Goal: Transaction & Acquisition: Download file/media

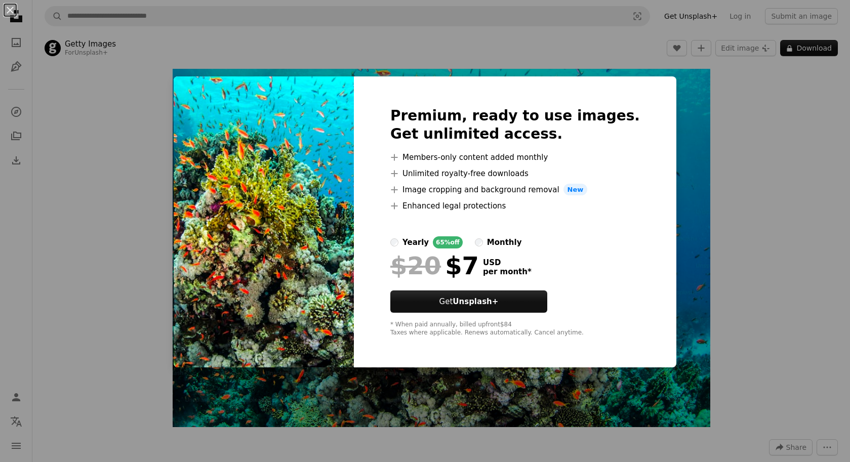
click at [723, 125] on div "An X shape Premium, ready to use images. Get unlimited access. A plus sign Memb…" at bounding box center [425, 231] width 850 height 462
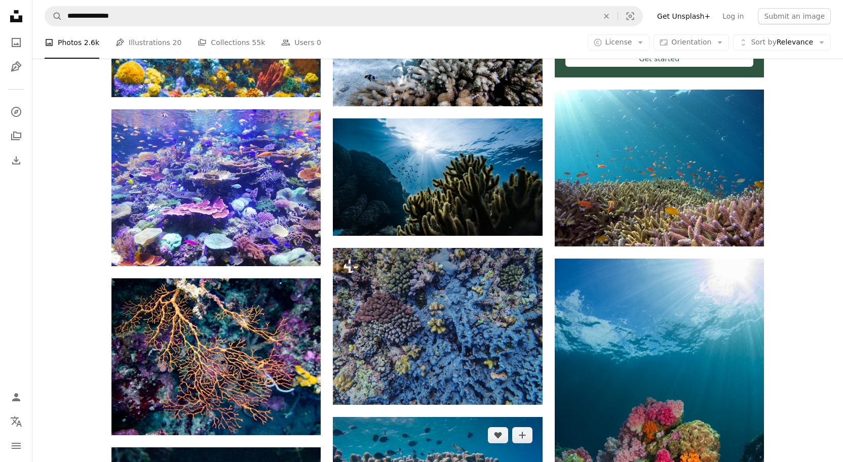
scroll to position [608, 0]
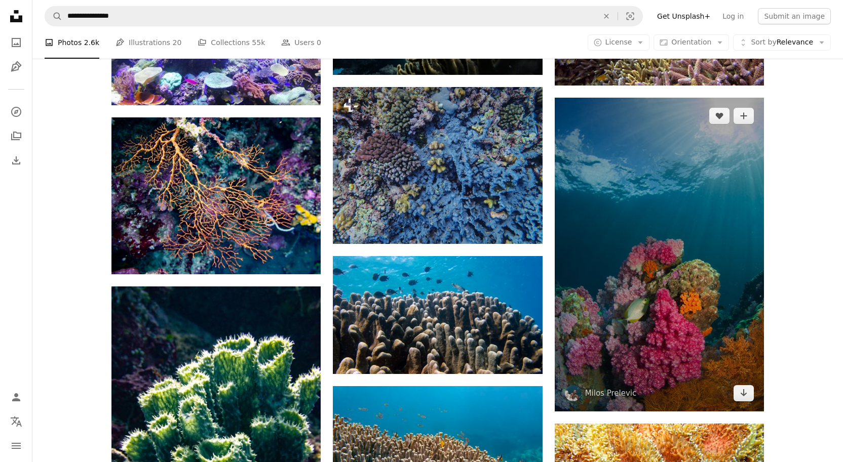
click at [659, 256] on img at bounding box center [659, 255] width 209 height 314
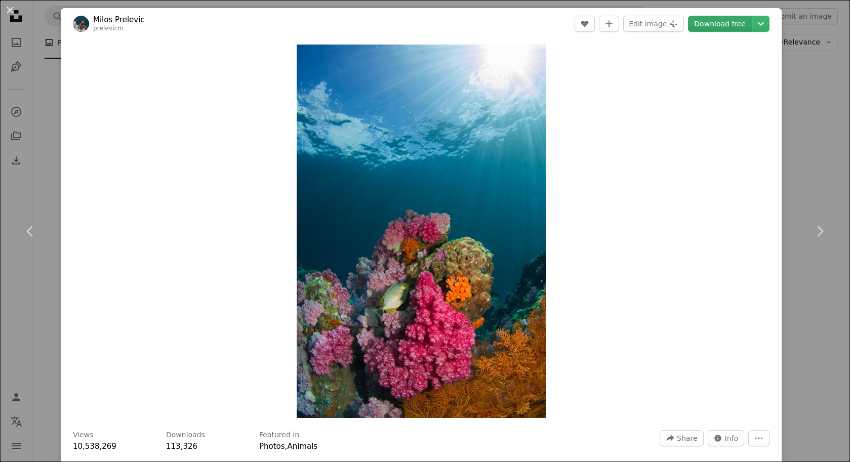
click at [720, 21] on link "Download free" at bounding box center [720, 24] width 64 height 16
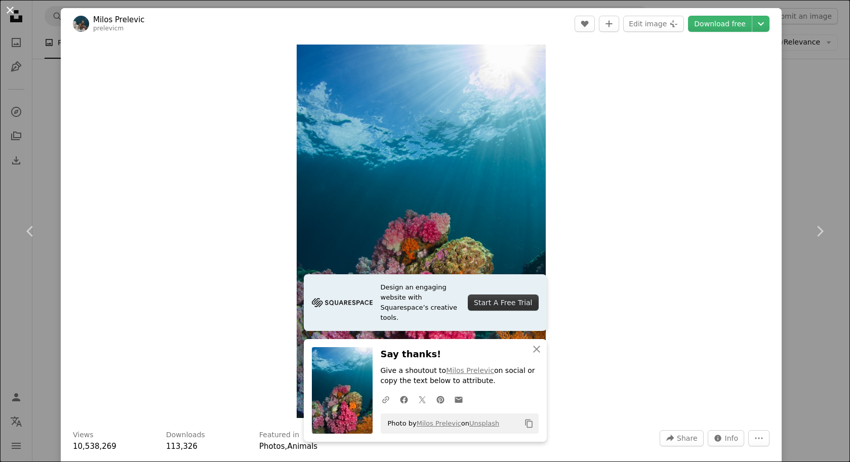
click at [10, 11] on button "An X shape" at bounding box center [10, 10] width 12 height 12
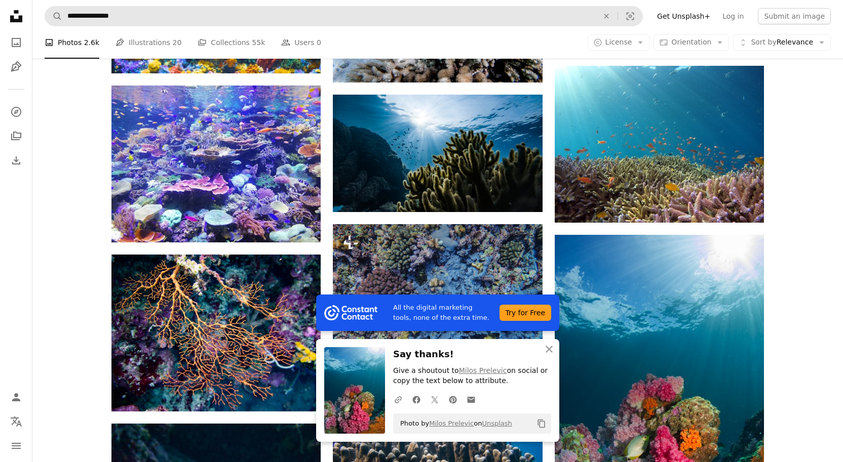
scroll to position [456, 0]
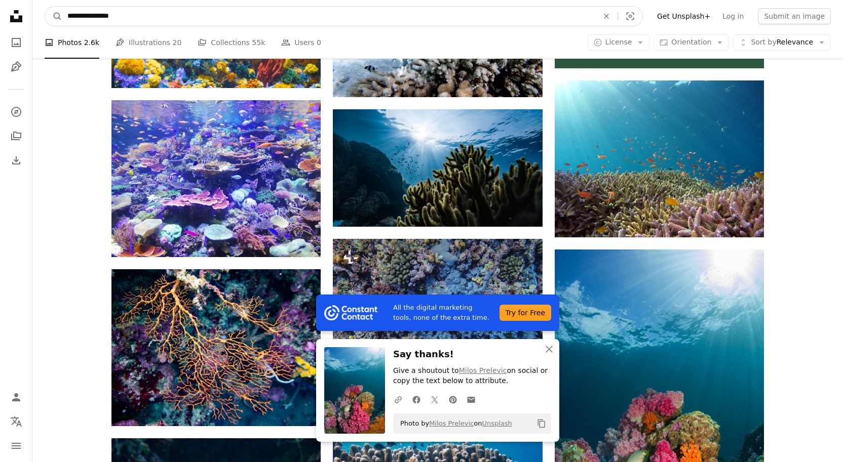
click at [165, 20] on input "**********" at bounding box center [328, 16] width 533 height 19
drag, startPoint x: 164, startPoint y: 20, endPoint x: 13, endPoint y: 26, distance: 151.1
type input "**********"
click at [45, 7] on button "A magnifying glass" at bounding box center [53, 16] width 17 height 19
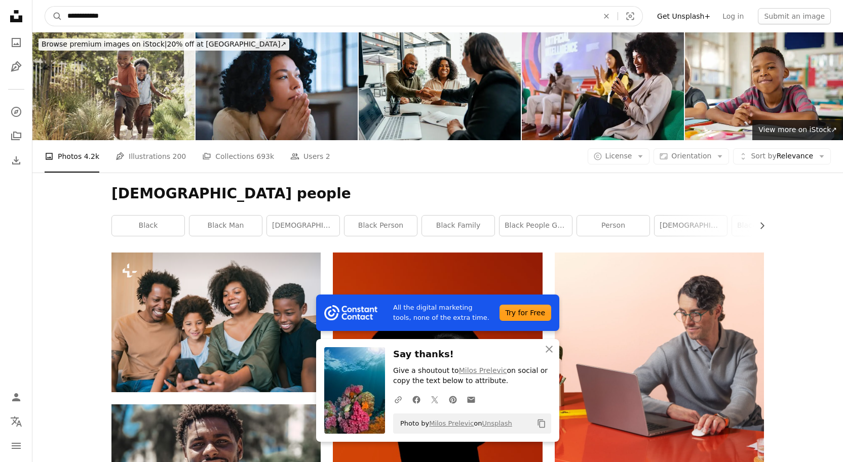
drag, startPoint x: 150, startPoint y: 17, endPoint x: -22, endPoint y: 25, distance: 172.9
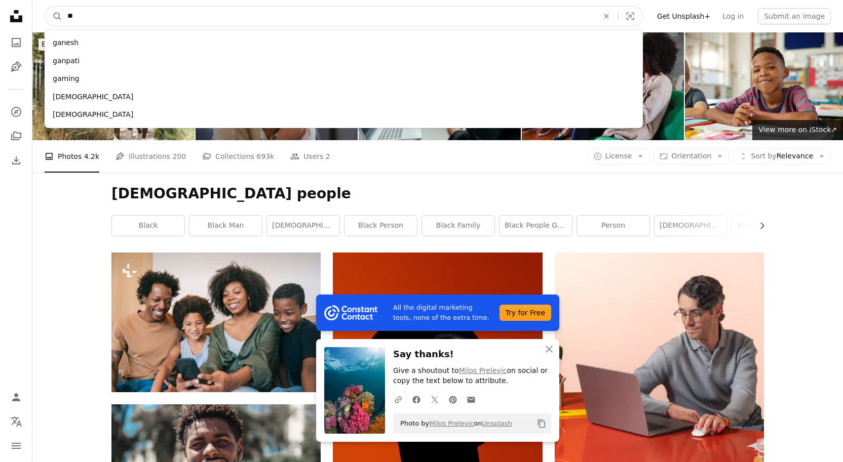
type input "*"
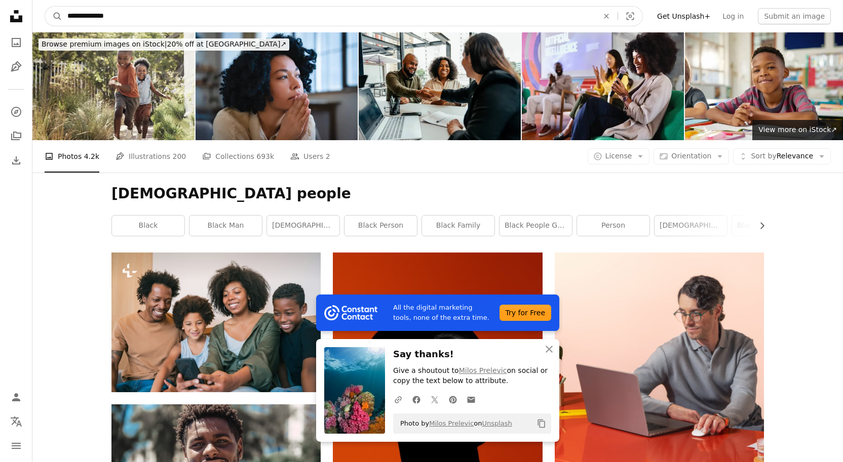
type input "**********"
click at [45, 7] on button "A magnifying glass" at bounding box center [53, 16] width 17 height 19
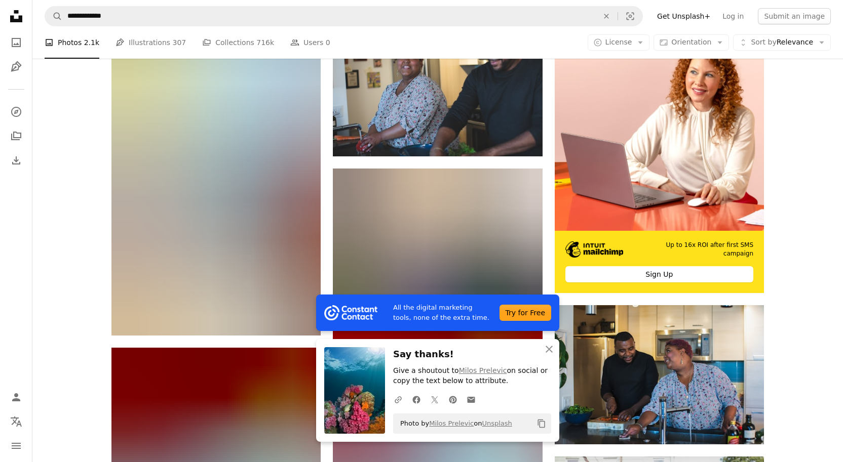
scroll to position [355, 0]
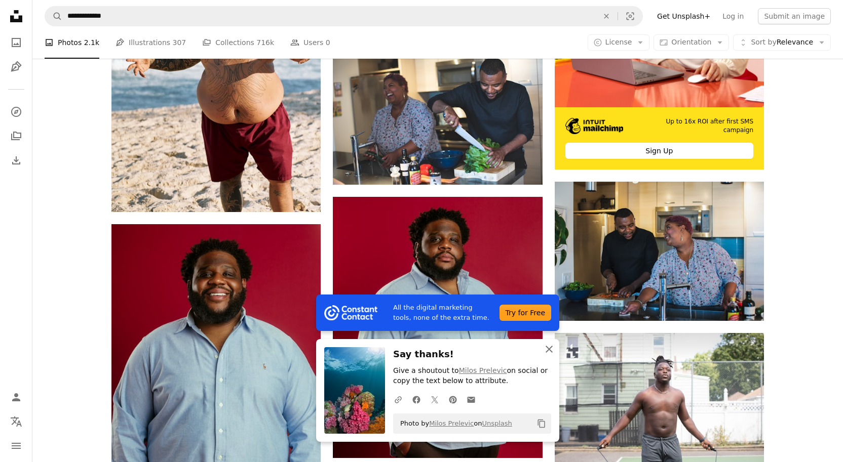
click at [550, 353] on icon "An X shape" at bounding box center [549, 349] width 12 height 12
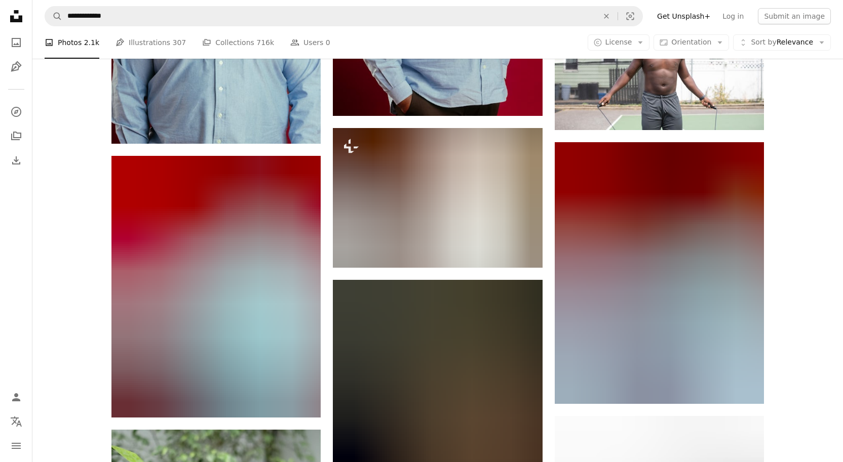
scroll to position [709, 0]
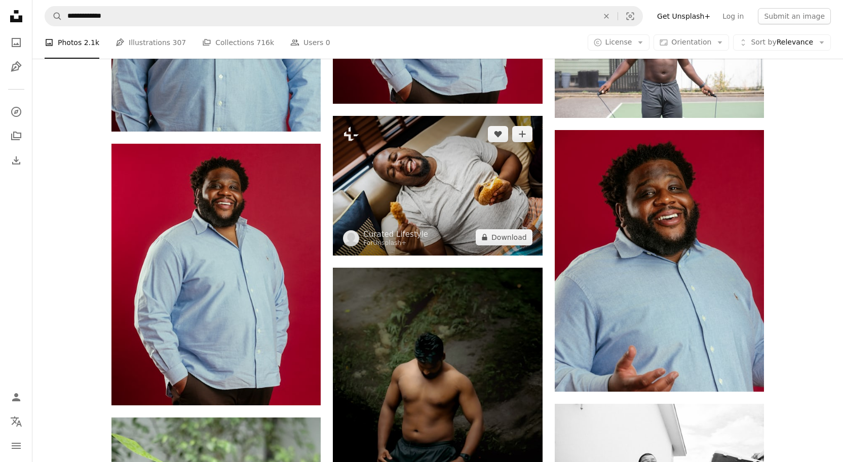
click at [475, 190] on img at bounding box center [437, 185] width 209 height 139
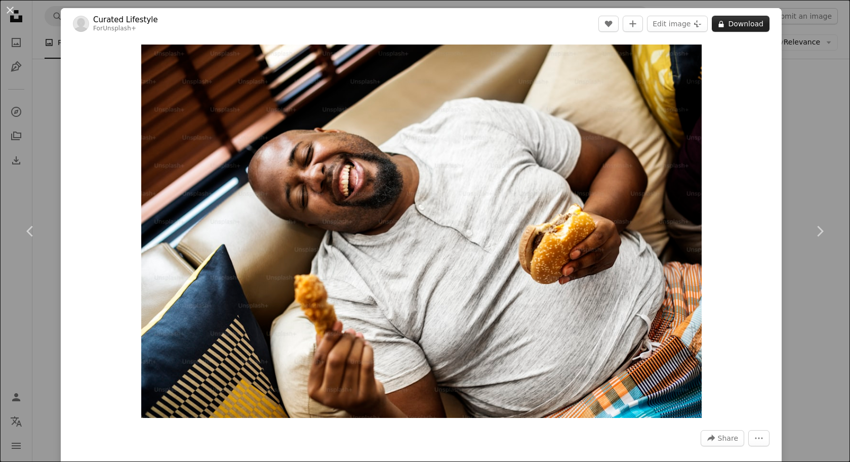
click at [719, 21] on icon at bounding box center [721, 24] width 5 height 7
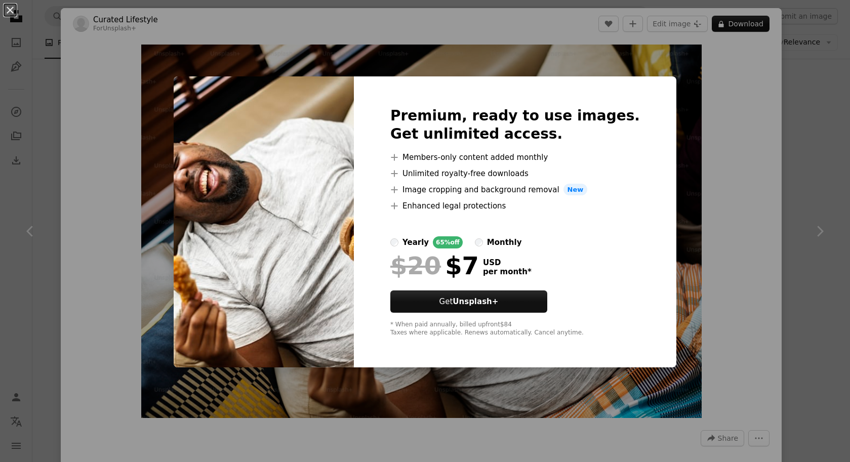
click at [279, 38] on div "An X shape Premium, ready to use images. Get unlimited access. A plus sign Memb…" at bounding box center [425, 231] width 850 height 462
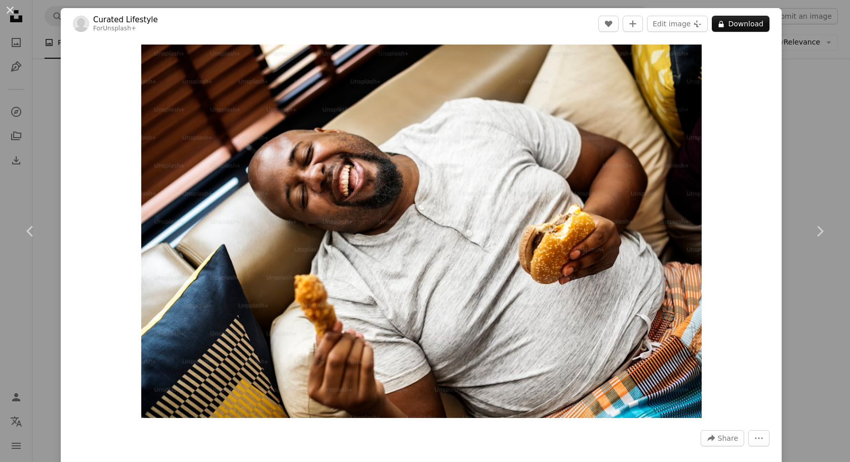
click at [803, 101] on div "An X shape Chevron left Chevron right Curated Lifestyle For Unsplash+ A heart A…" at bounding box center [425, 231] width 850 height 462
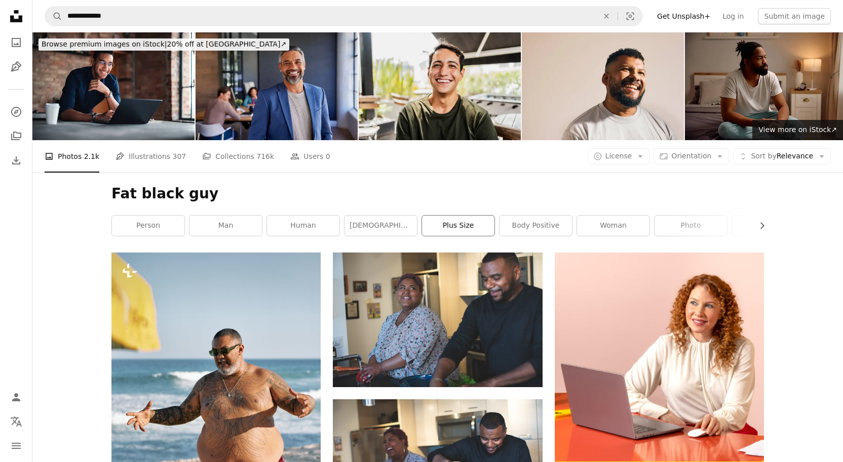
click at [459, 224] on link "plus size" at bounding box center [458, 226] width 72 height 20
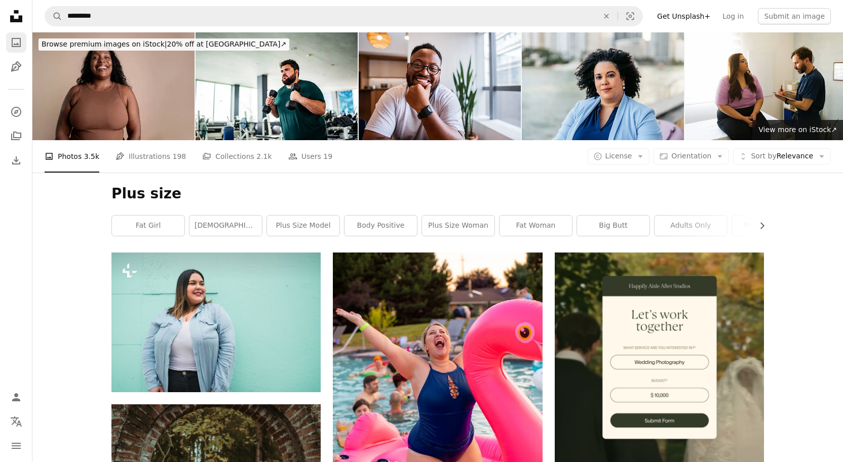
click at [17, 49] on link "A photo" at bounding box center [16, 42] width 20 height 20
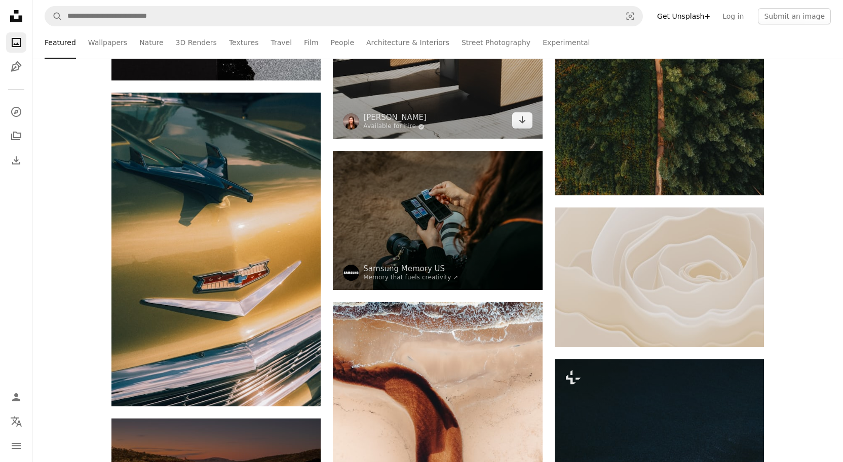
scroll to position [4964, 0]
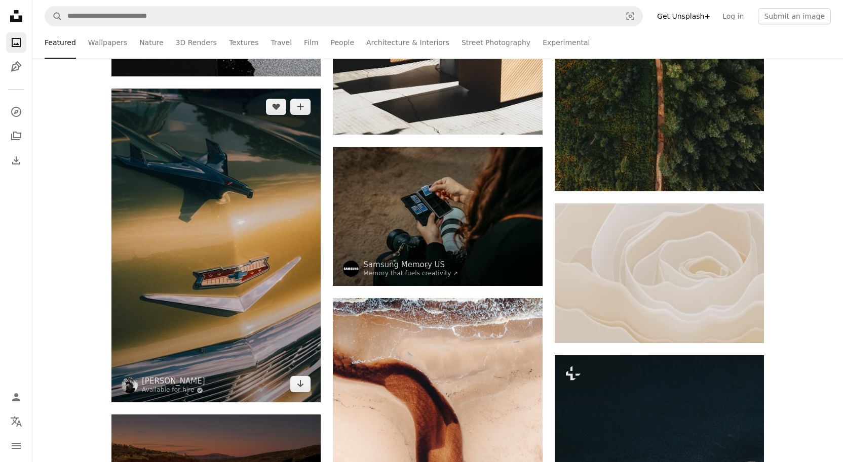
click at [282, 203] on img at bounding box center [215, 246] width 209 height 314
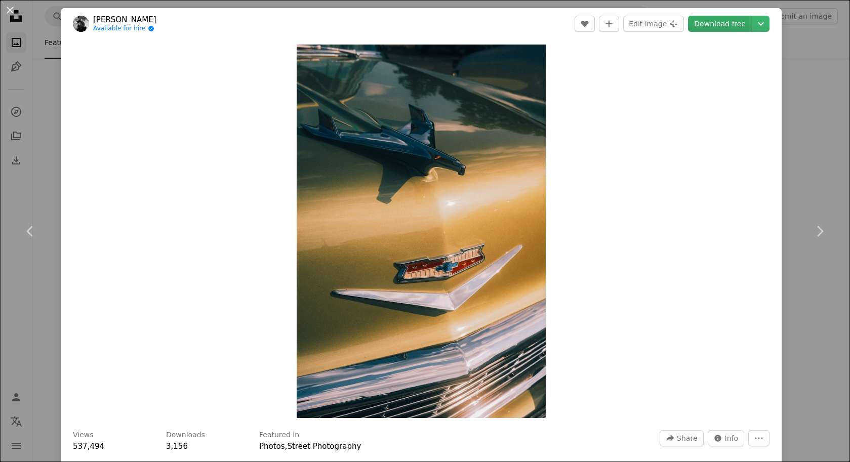
click at [700, 27] on link "Download free" at bounding box center [720, 24] width 64 height 16
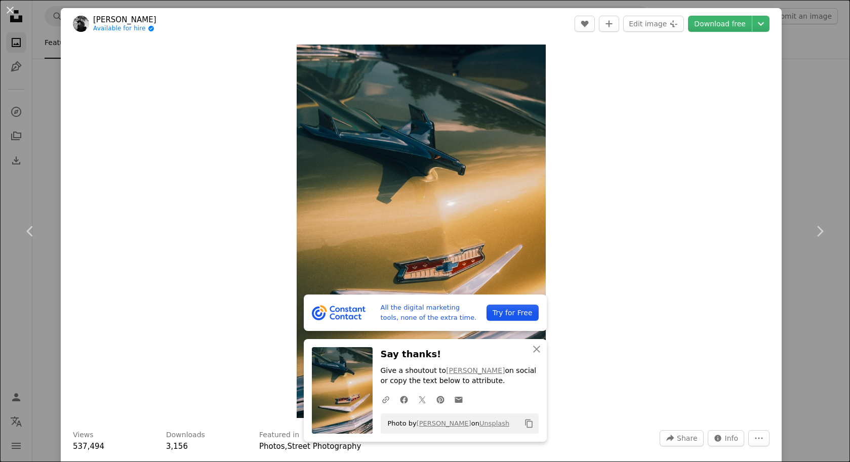
click at [793, 75] on div "An X shape Chevron left Chevron right All the digital marketing tools, none of …" at bounding box center [425, 231] width 850 height 462
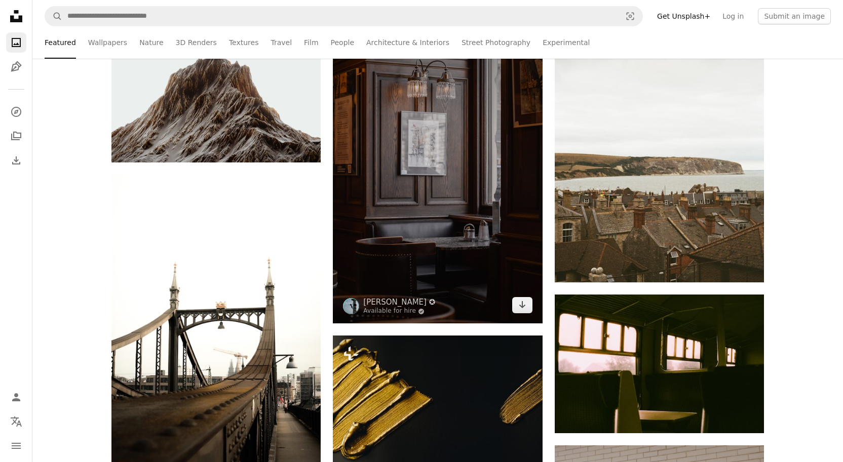
scroll to position [8561, 0]
